Goal: Task Accomplishment & Management: Use online tool/utility

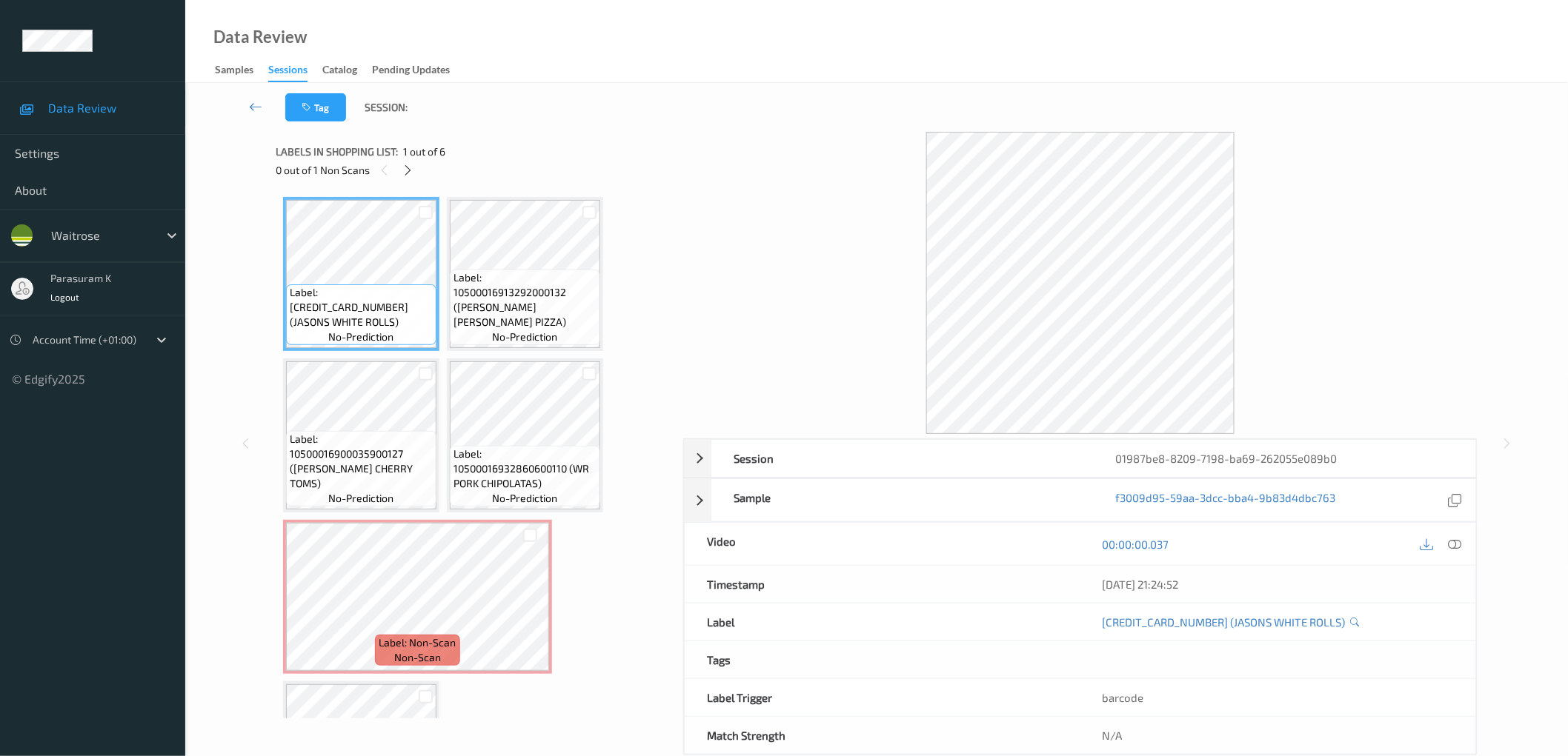
click at [641, 183] on div "Labels in shopping list: 1 out of 6 0 out of 1 Non Scans" at bounding box center [473, 160] width 397 height 58
click at [1443, 201] on div at bounding box center [1080, 283] width 795 height 302
click at [1487, 153] on div "Session 01987be8-8209-7198-ba69-262055e089b0 Session ID 01987be8-8209-7198-ba69…" at bounding box center [877, 443] width 1322 height 623
click at [1423, 546] on icon at bounding box center [1426, 543] width 13 height 13
click at [1454, 543] on icon at bounding box center [1454, 543] width 13 height 13
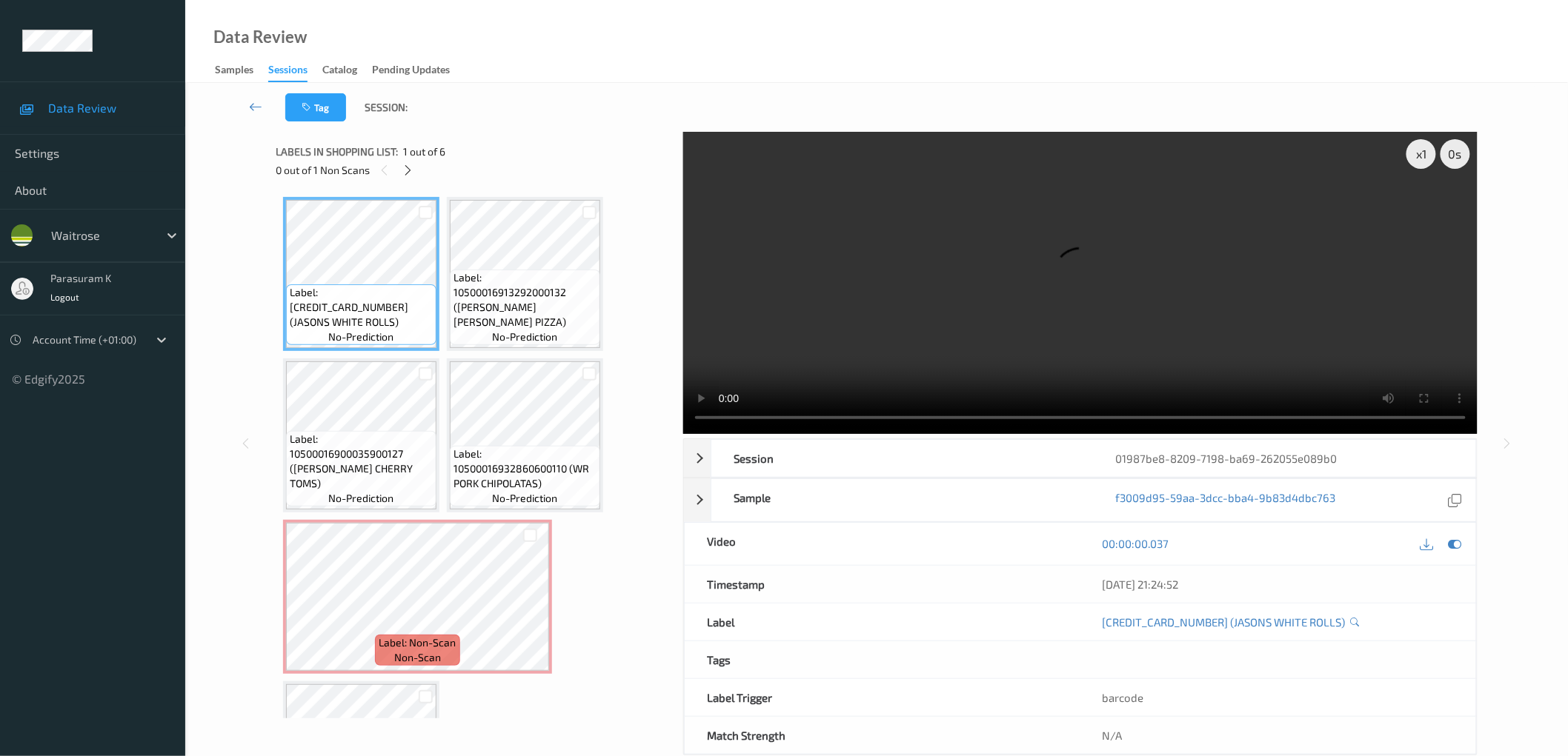
click at [1496, 355] on div "x 1 0 s Session 01987be8-8209-7198-ba69-262055e089b0 Session ID 01987be8-8209-7…" at bounding box center [877, 443] width 1322 height 623
click at [591, 94] on div "Tag Session:" at bounding box center [877, 108] width 1322 height 49
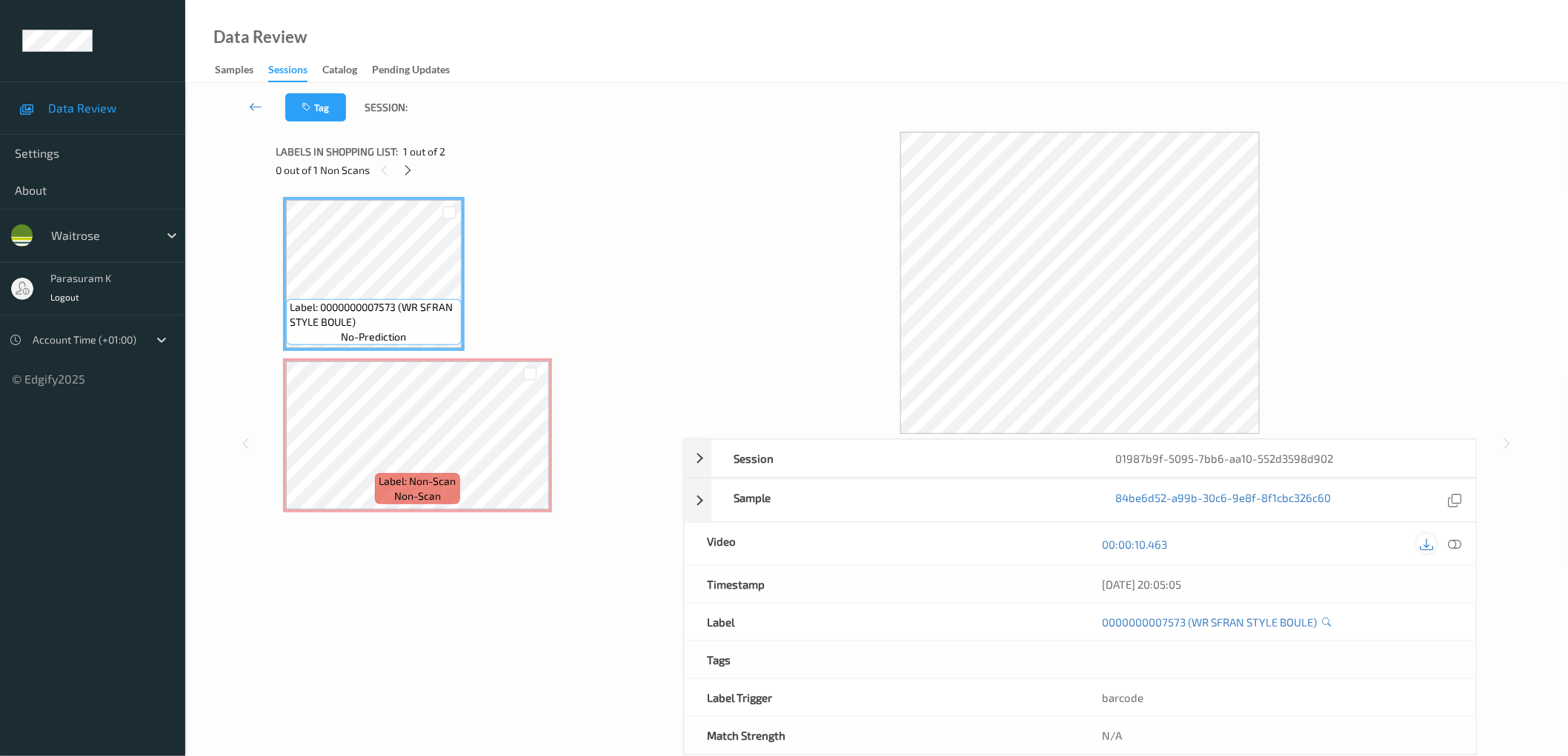
click at [1427, 550] on icon at bounding box center [1426, 543] width 13 height 13
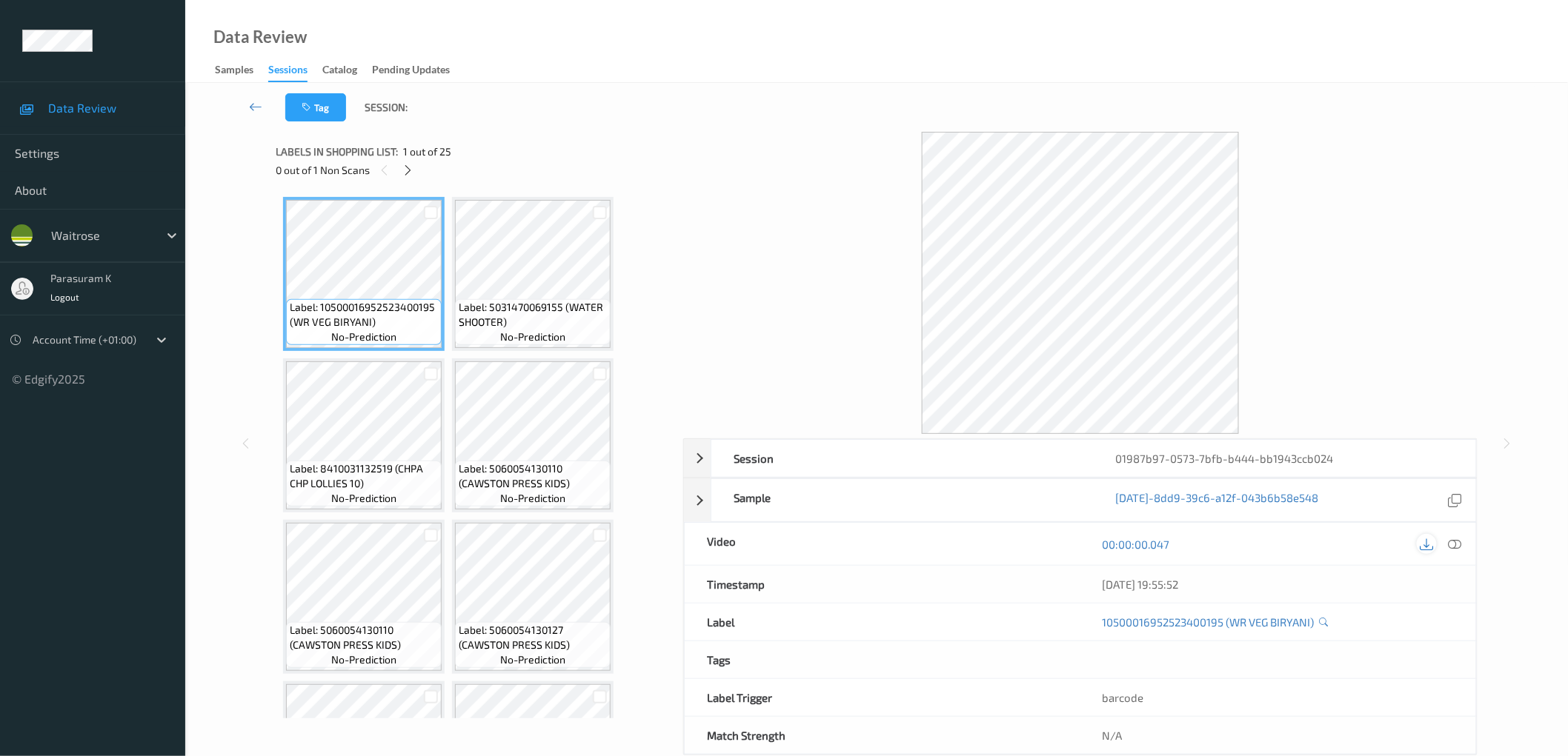
click at [1425, 543] on icon at bounding box center [1426, 543] width 13 height 13
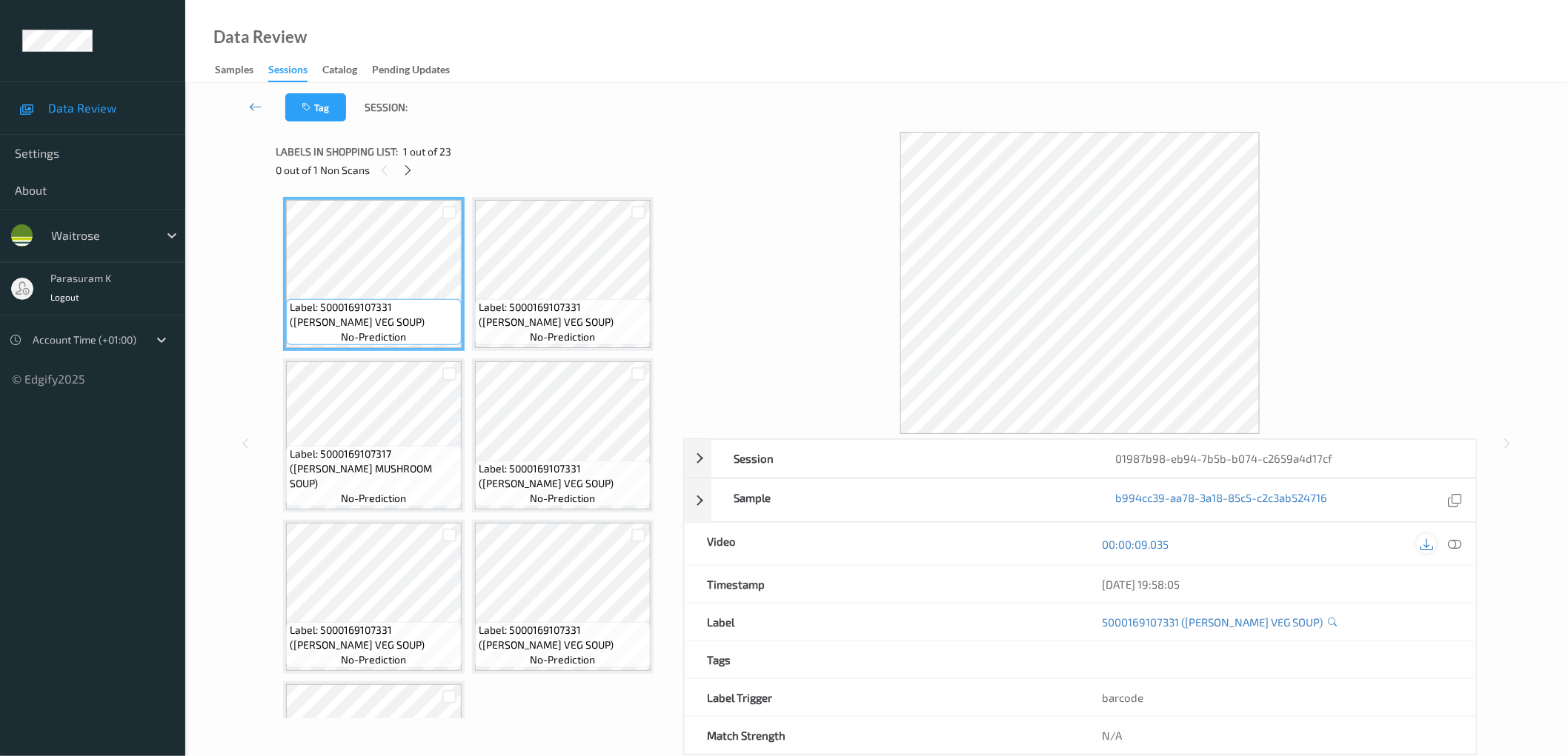
click at [1428, 546] on icon at bounding box center [1426, 543] width 13 height 13
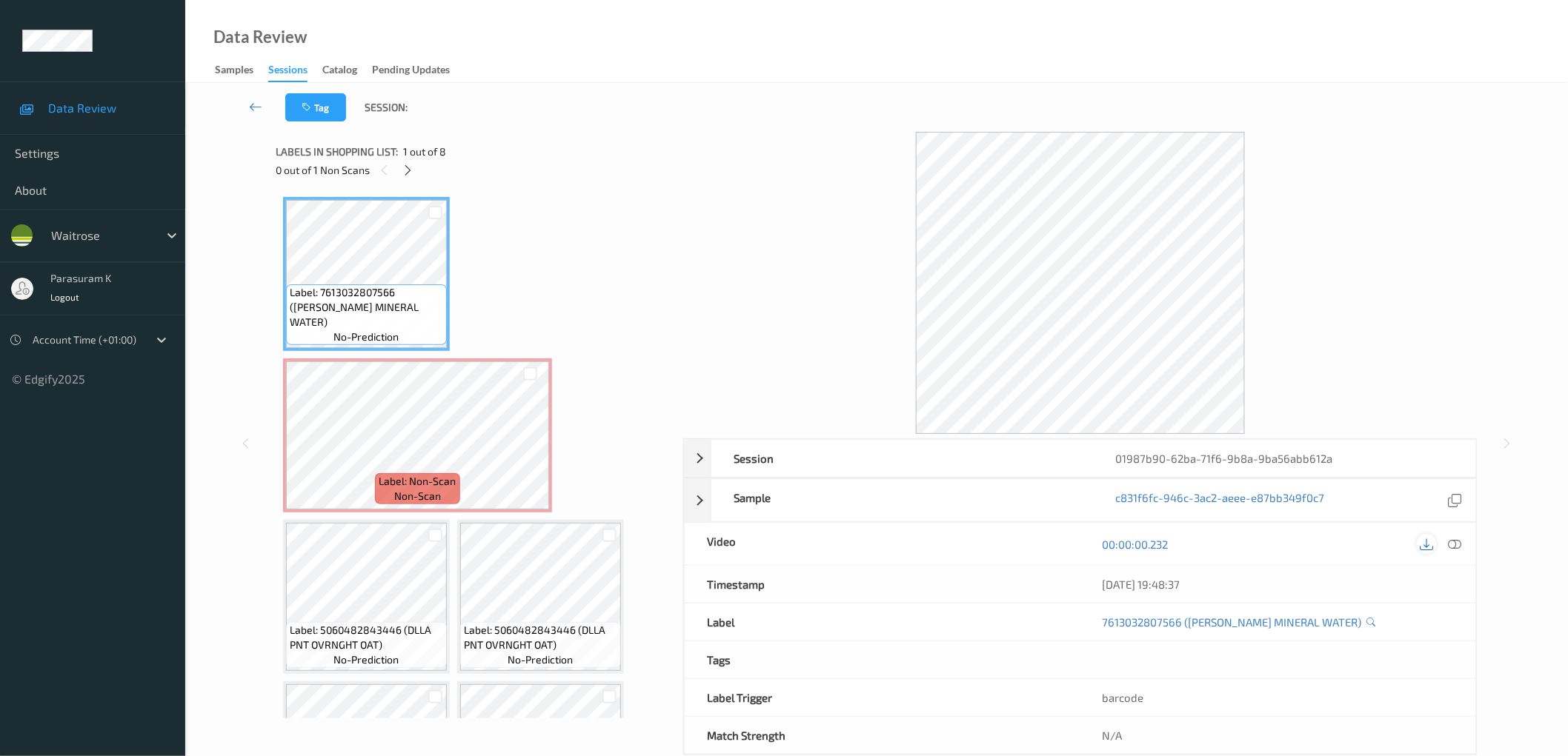
click at [1428, 545] on icon at bounding box center [1426, 543] width 13 height 13
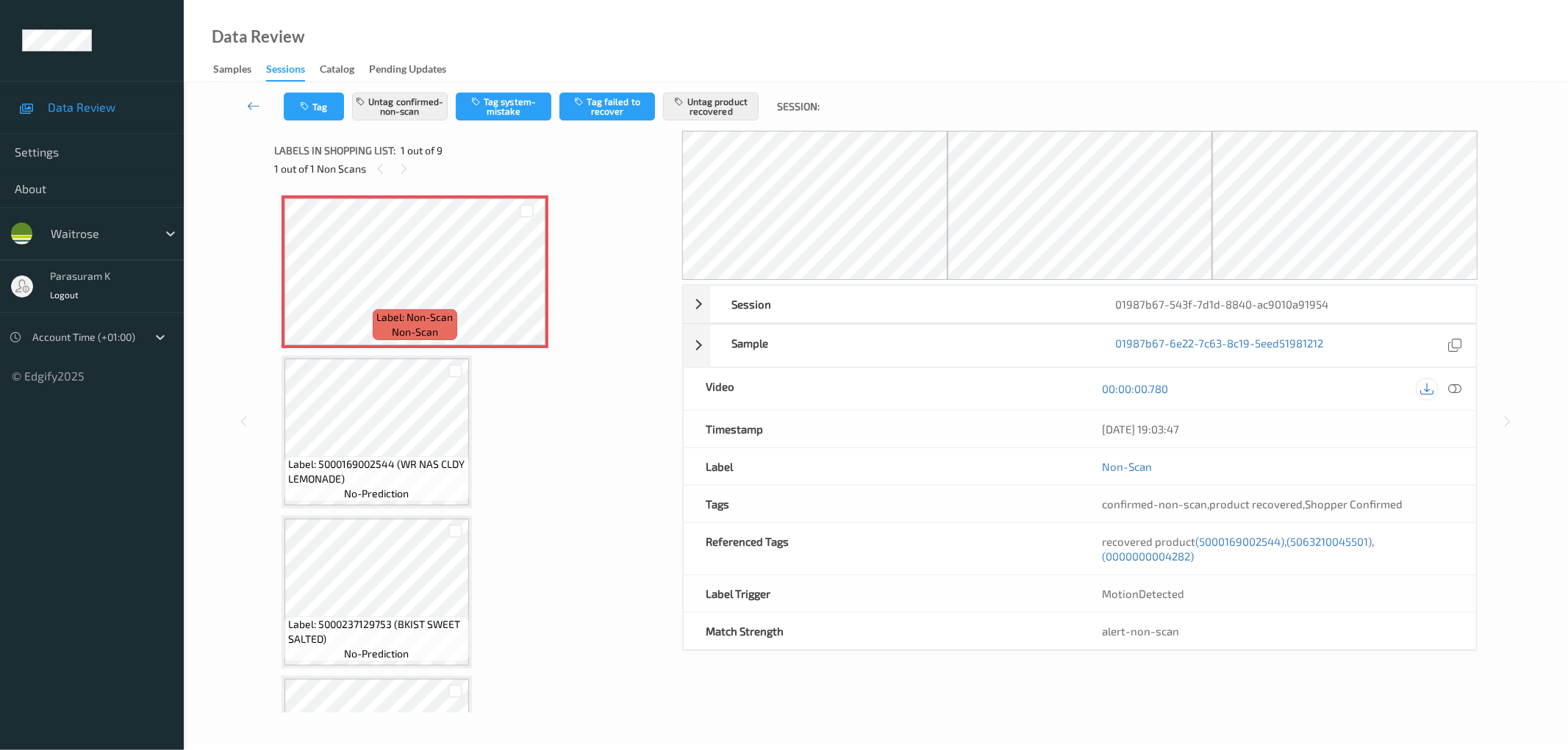
click at [1429, 388] on icon at bounding box center [1426, 389] width 13 height 13
